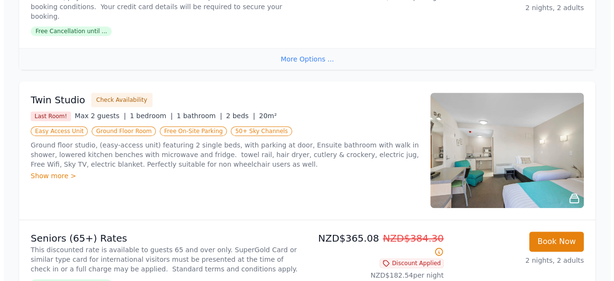
scroll to position [422, 0]
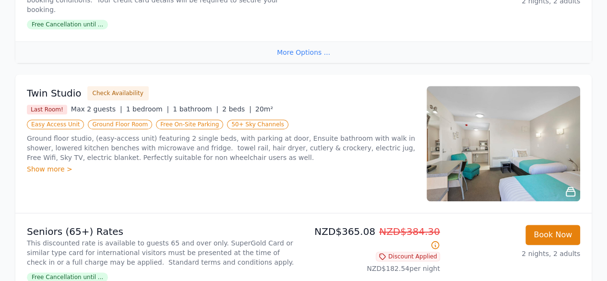
click at [60, 166] on div "Show more >" at bounding box center [221, 169] width 388 height 10
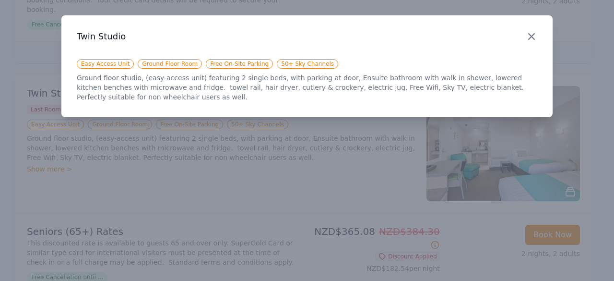
click at [531, 35] on icon "button" at bounding box center [532, 37] width 6 height 6
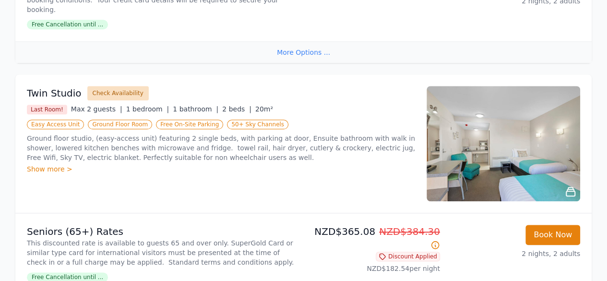
click at [120, 95] on button "Check Availability" at bounding box center [117, 93] width 61 height 14
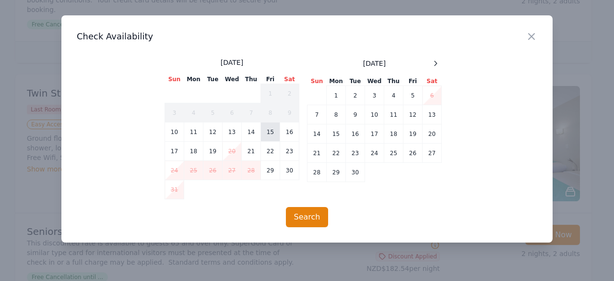
click at [271, 133] on td "15" at bounding box center [270, 131] width 19 height 19
click at [282, 133] on td "16" at bounding box center [289, 131] width 19 height 19
click at [176, 150] on td "17" at bounding box center [174, 151] width 19 height 19
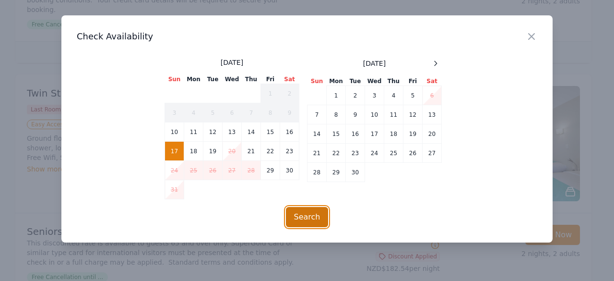
click at [304, 207] on button "Search" at bounding box center [307, 217] width 43 height 20
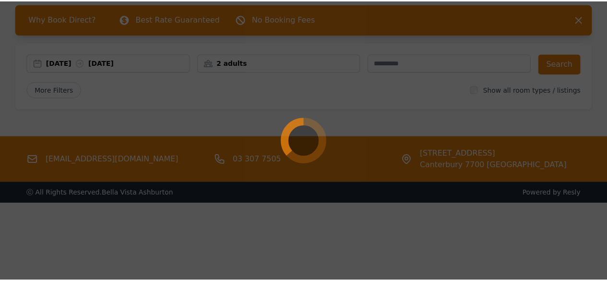
scroll to position [46, 0]
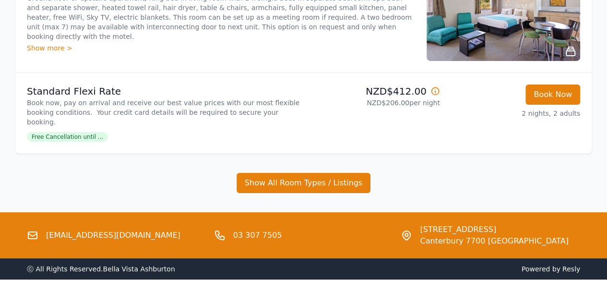
scroll to position [1651, 0]
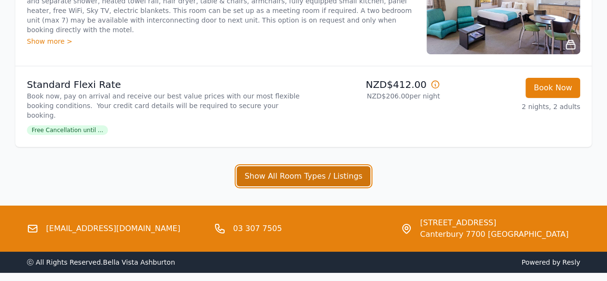
click at [305, 167] on button "Show All Room Types / Listings" at bounding box center [304, 176] width 134 height 20
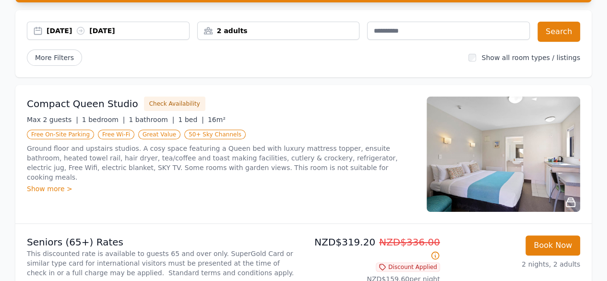
scroll to position [86, 0]
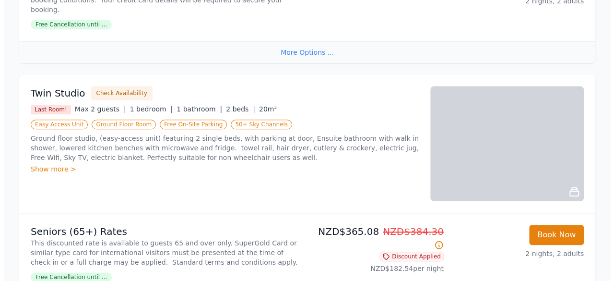
scroll to position [432, 0]
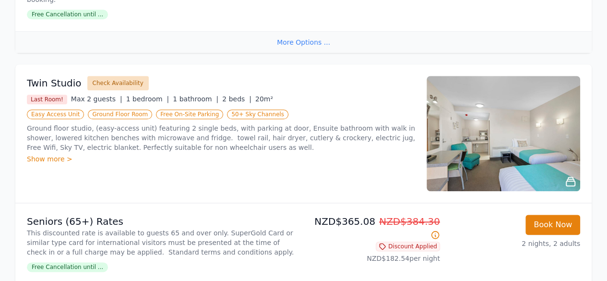
click at [100, 83] on button "Check Availability" at bounding box center [117, 83] width 61 height 14
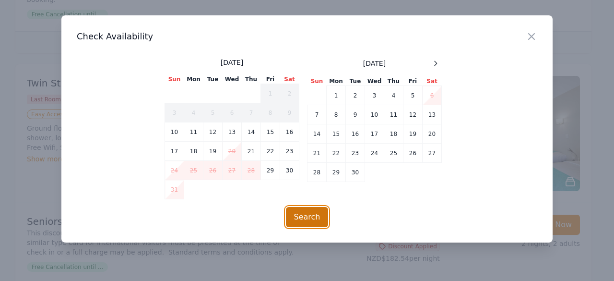
click at [313, 216] on button "Search" at bounding box center [307, 217] width 43 height 20
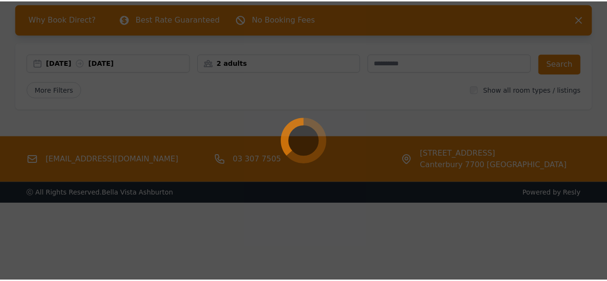
scroll to position [46, 0]
